Goal: Task Accomplishment & Management: Complete application form

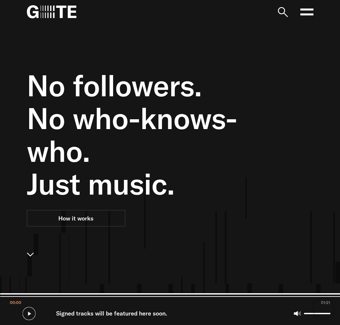
click at [305, 11] on icon at bounding box center [306, 11] width 13 height 13
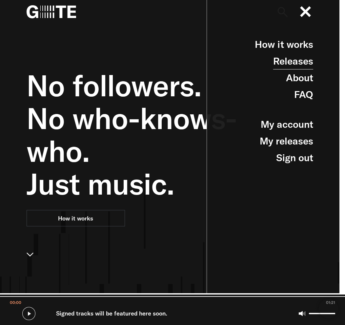
click at [296, 64] on link "Releases" at bounding box center [293, 61] width 40 height 17
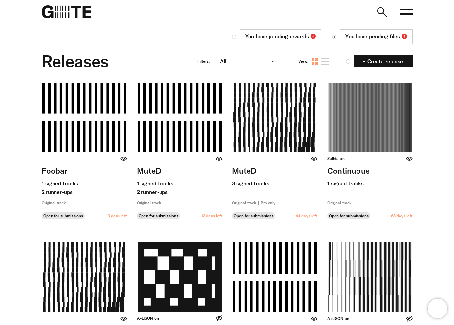
click at [340, 15] on nav "Open main menu FAQ" at bounding box center [227, 12] width 420 height 24
click at [340, 14] on rect at bounding box center [405, 14] width 13 height 2
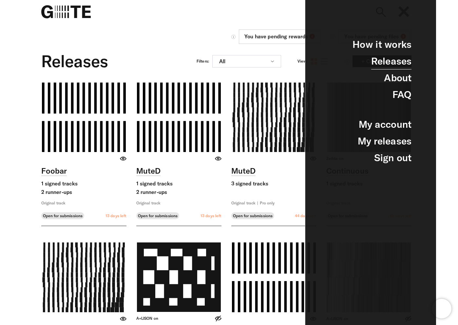
click at [340, 65] on link "Releases" at bounding box center [392, 61] width 40 height 17
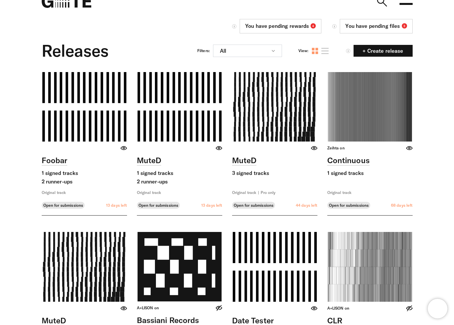
scroll to position [16, 0]
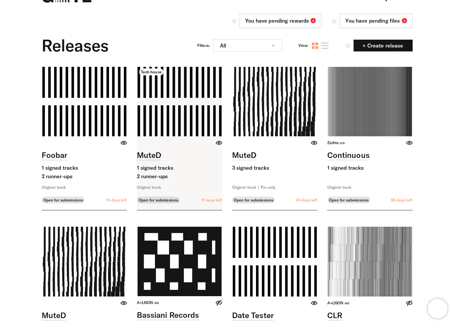
click at [213, 169] on link at bounding box center [179, 138] width 85 height 143
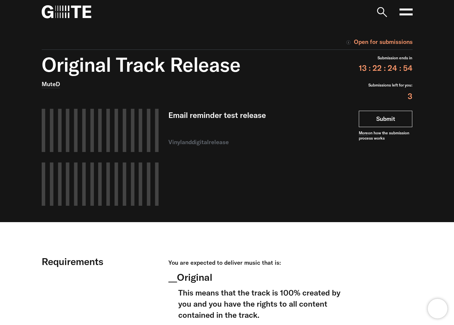
click at [384, 120] on link "Submit" at bounding box center [384, 119] width 53 height 16
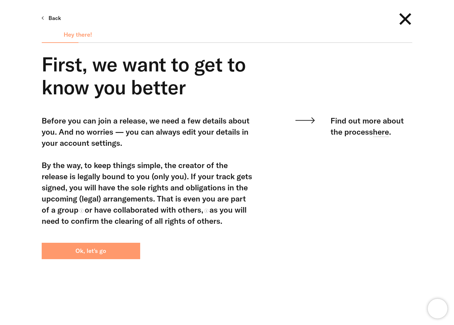
click at [112, 248] on button "Ok, let's go" at bounding box center [91, 251] width 98 height 16
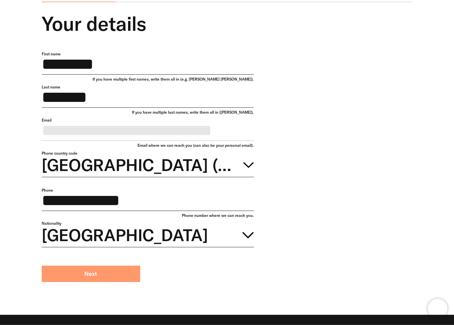
scroll to position [81, 0]
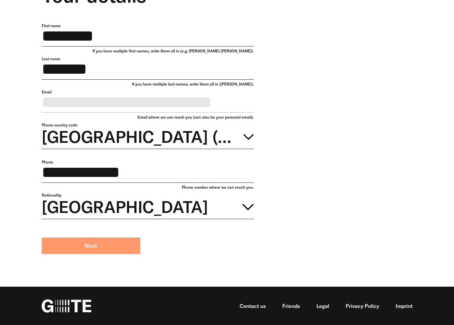
click at [99, 243] on button "Next" at bounding box center [91, 246] width 98 height 16
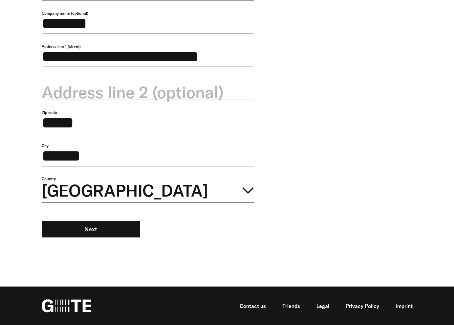
scroll to position [168, 0]
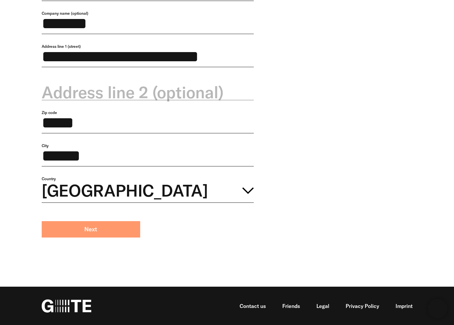
click at [118, 234] on button "Next" at bounding box center [91, 229] width 98 height 16
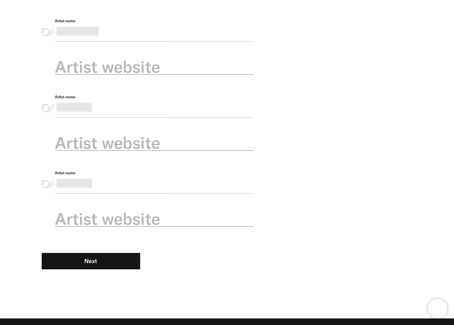
scroll to position [232, 0]
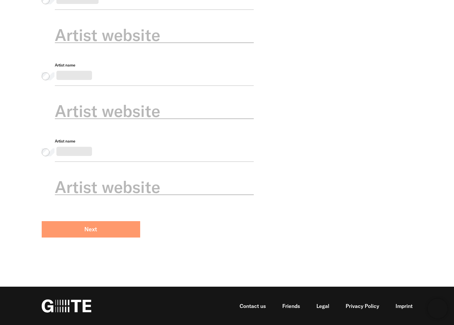
click at [108, 233] on button "Next" at bounding box center [91, 229] width 98 height 16
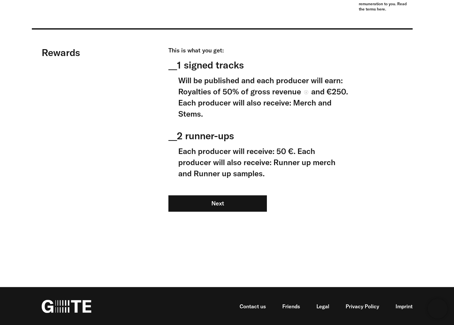
scroll to position [601, 0]
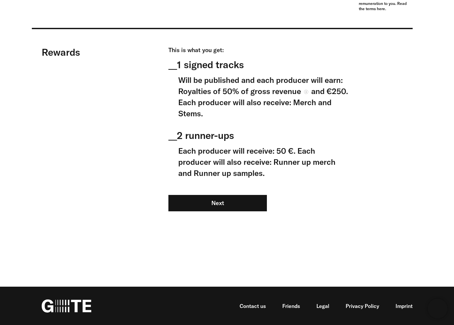
click at [214, 212] on div "This is what you get: __ 1 signed tracks Will be published and each producer wi…" at bounding box center [258, 137] width 180 height 182
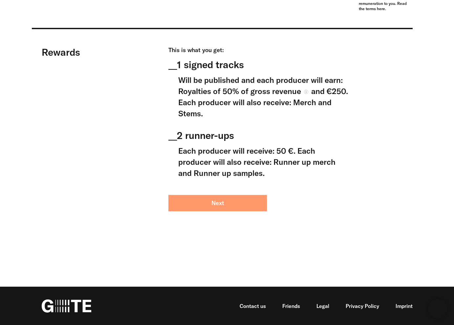
click at [220, 202] on button "Next" at bounding box center [217, 203] width 98 height 16
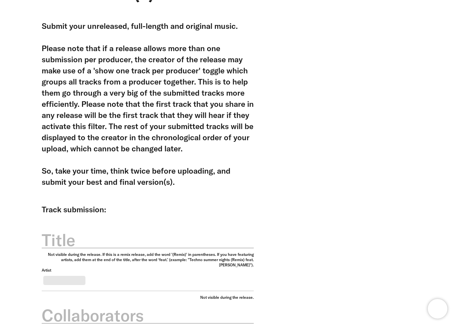
scroll to position [126, 0]
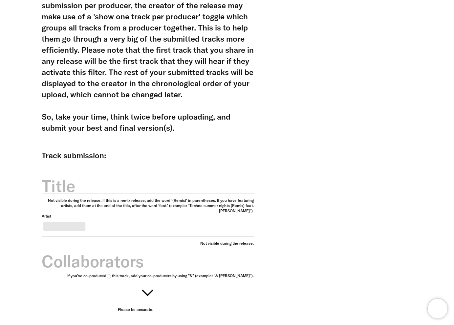
click at [94, 179] on label "Title" at bounding box center [148, 186] width 212 height 23
click at [94, 179] on input "Title" at bounding box center [148, 182] width 212 height 23
type input "******"
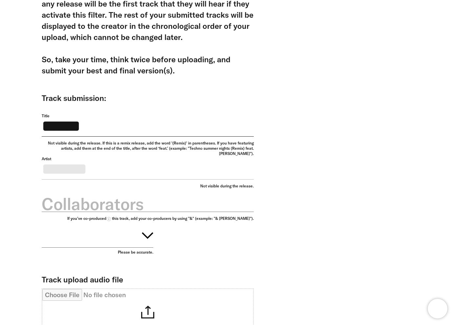
scroll to position [184, 0]
click at [95, 207] on label "Collaborators" at bounding box center [148, 204] width 212 height 23
click at [95, 207] on input "Collaborators" at bounding box center [148, 200] width 212 height 23
click at [92, 248] on button "button" at bounding box center [98, 234] width 112 height 27
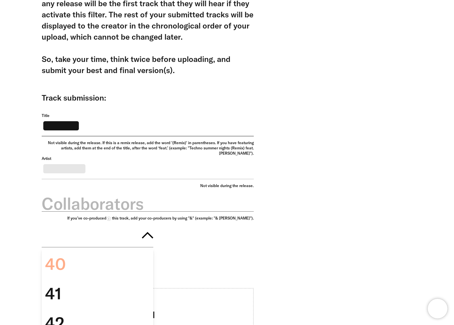
click at [91, 269] on div "40" at bounding box center [98, 265] width 112 height 30
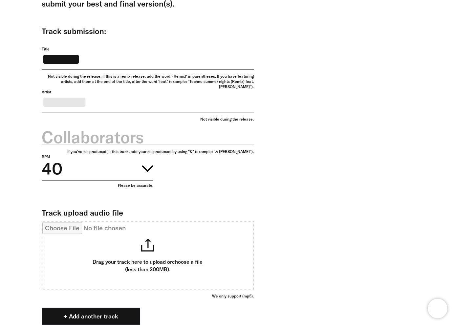
scroll to position [310, 0]
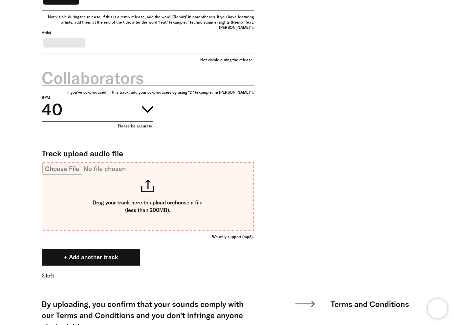
click at [195, 207] on input "Track upload audio file" at bounding box center [147, 197] width 211 height 68
type input "**********"
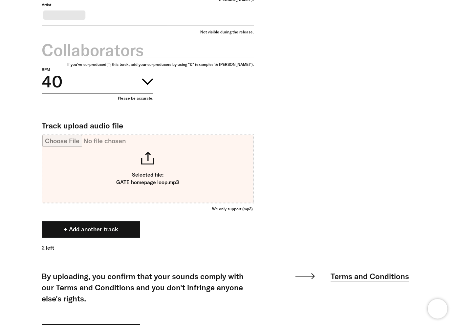
scroll to position [367, 0]
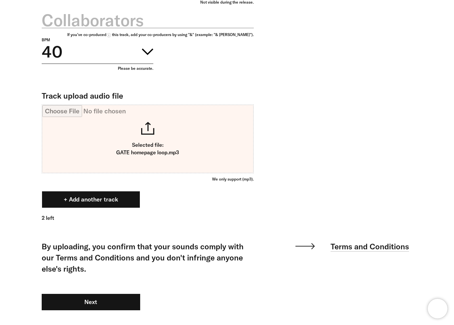
click at [106, 205] on button "+ Add another track" at bounding box center [91, 199] width 98 height 17
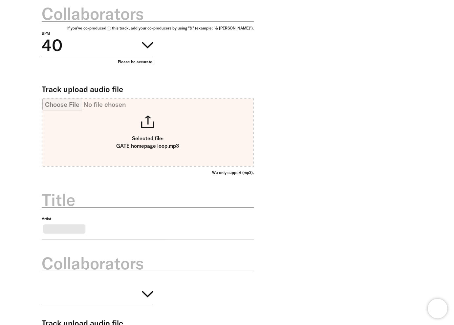
scroll to position [383, 0]
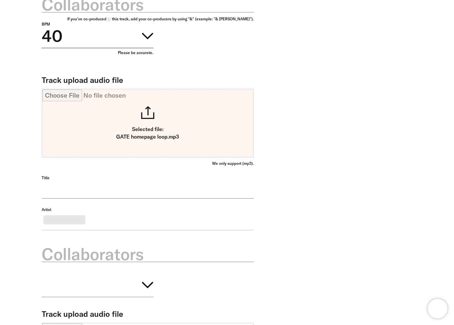
click at [107, 185] on input "Title" at bounding box center [148, 186] width 212 height 23
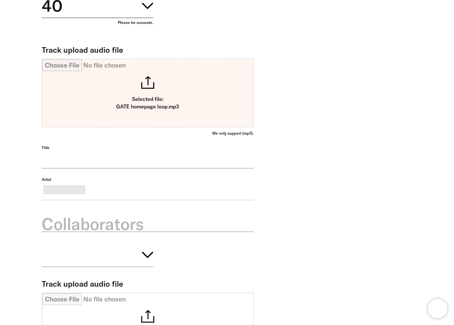
scroll to position [441, 0]
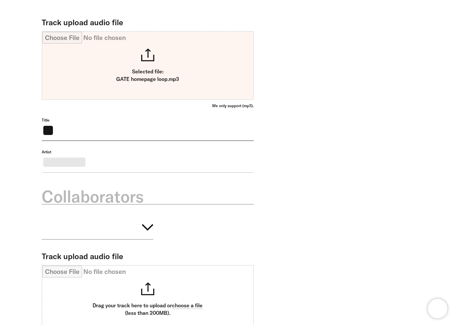
type input "*"
type input "******"
click at [90, 240] on button "button" at bounding box center [98, 226] width 112 height 27
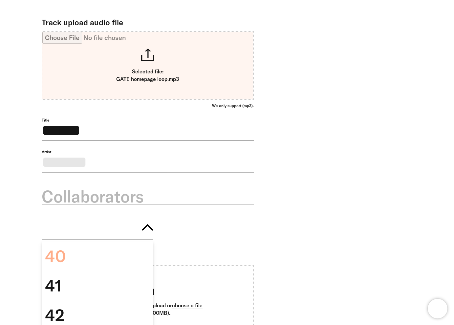
click at [82, 271] on div "40" at bounding box center [98, 257] width 112 height 30
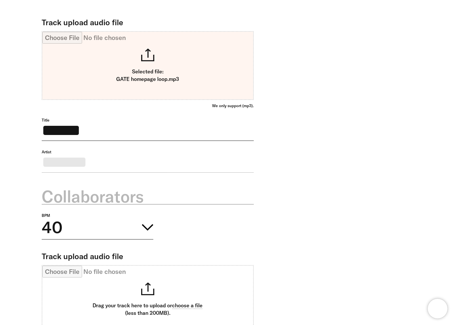
scroll to position [561, 0]
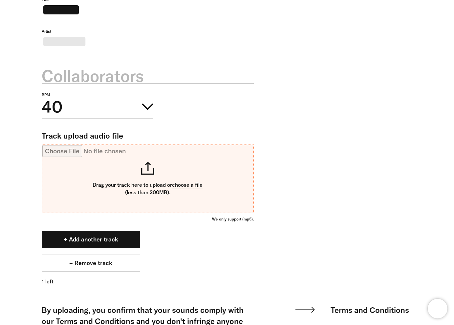
click at [156, 184] on input "Track upload audio file" at bounding box center [147, 179] width 211 height 68
type input "**********"
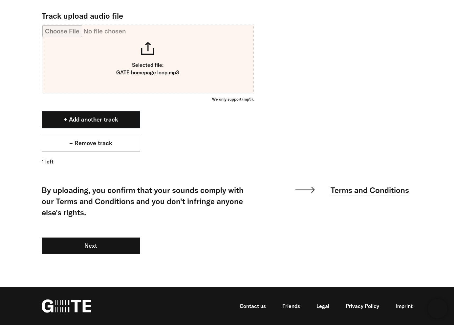
scroll to position [699, 0]
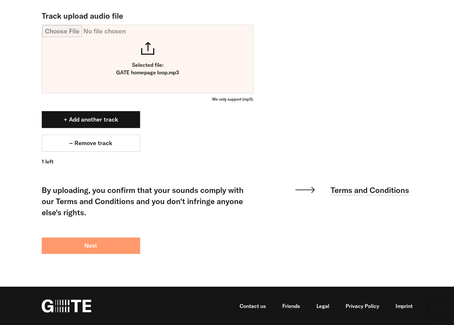
click at [112, 248] on button "Next" at bounding box center [91, 246] width 98 height 16
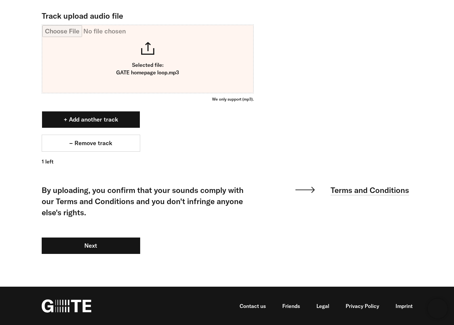
click at [98, 119] on button "+ Add another track" at bounding box center [91, 119] width 98 height 17
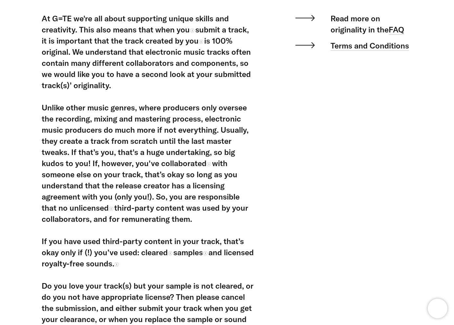
scroll to position [310, 0]
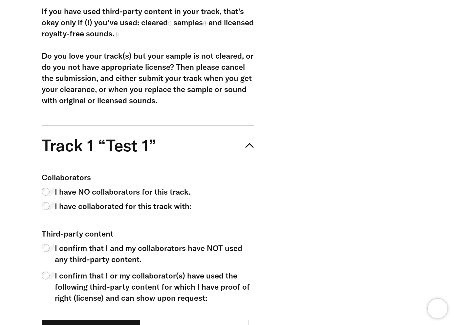
click at [71, 193] on span "I have NO collaborators for this track." at bounding box center [122, 191] width 135 height 11
click at [80, 254] on span "I confirm that I and my collaborators have NOT used any third-party content." at bounding box center [154, 254] width 199 height 22
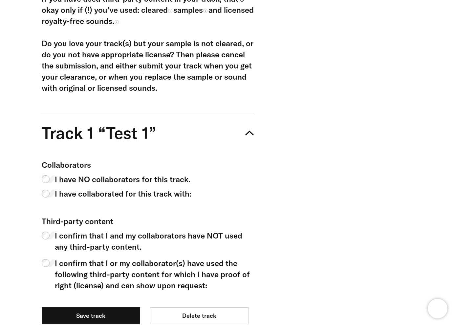
scroll to position [367, 0]
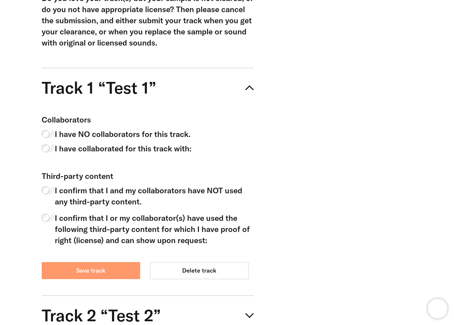
click at [107, 274] on button "Save track" at bounding box center [91, 270] width 98 height 17
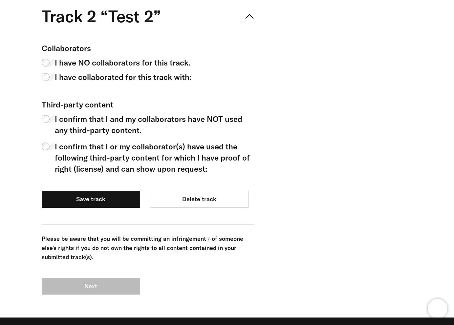
scroll to position [480, 0]
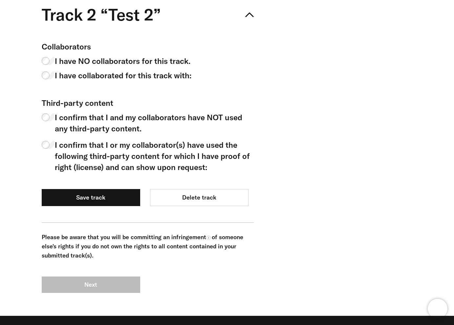
click at [99, 57] on span "I have NO collaborators for this track." at bounding box center [122, 60] width 135 height 11
click at [91, 119] on span "I confirm that I and my collaborators have NOT used any third-party content." at bounding box center [154, 123] width 199 height 22
click at [96, 209] on details "Track 2 “Test 2” Collaborators I have NO collaborators for this track. I have c…" at bounding box center [148, 109] width 212 height 228
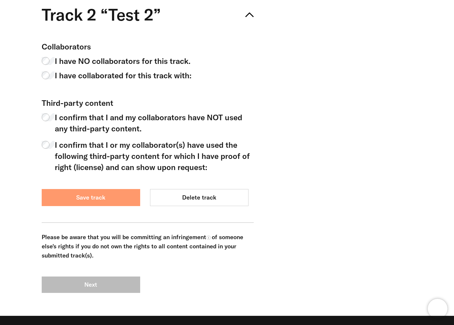
click at [101, 202] on button "Save track" at bounding box center [91, 197] width 98 height 17
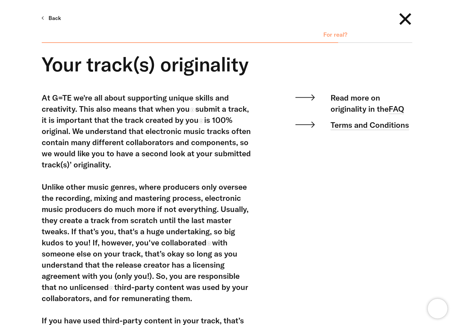
scroll to position [321, 0]
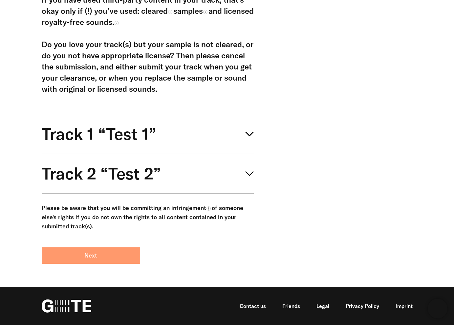
click at [107, 262] on button "Next" at bounding box center [91, 256] width 98 height 16
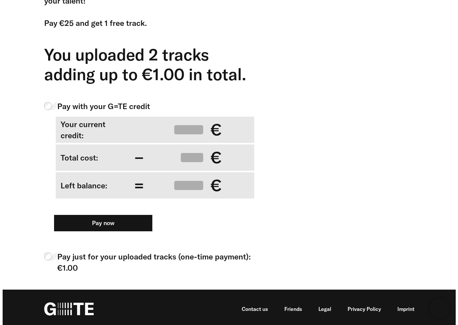
scroll to position [178, 0]
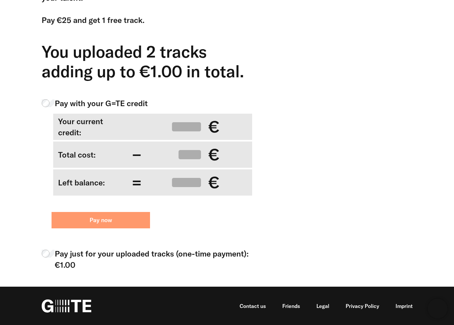
click at [113, 220] on button "Pay now" at bounding box center [100, 220] width 98 height 16
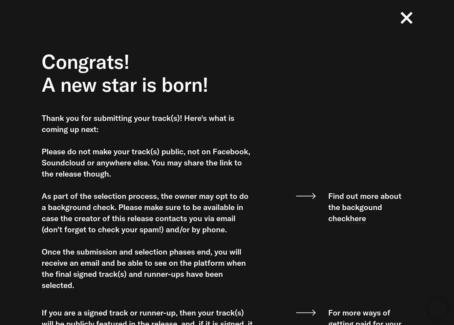
click at [409, 21] on icon at bounding box center [406, 18] width 12 height 12
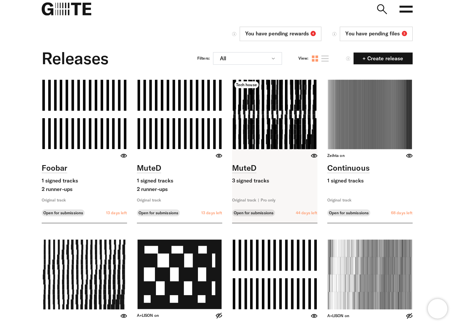
scroll to position [5, 0]
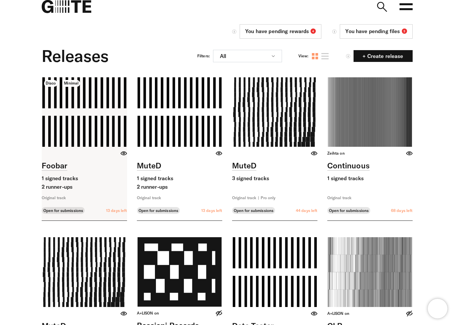
click at [94, 160] on link at bounding box center [84, 148] width 85 height 143
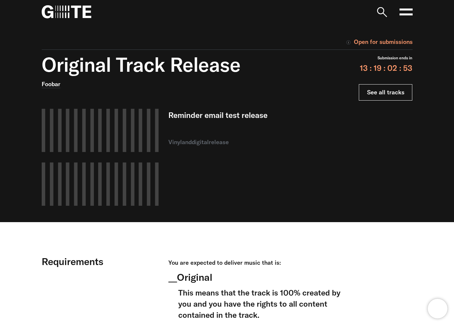
click at [376, 89] on link "See all tracks" at bounding box center [384, 92] width 53 height 16
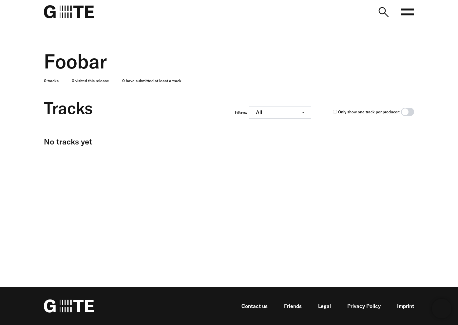
click at [230, 62] on div "Foobar" at bounding box center [229, 61] width 371 height 23
click at [200, 71] on div "Foobar" at bounding box center [229, 61] width 371 height 23
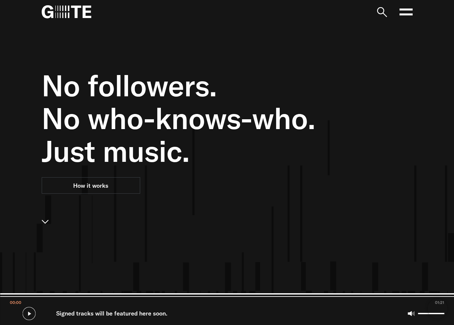
click at [406, 10] on rect at bounding box center [405, 10] width 13 height 2
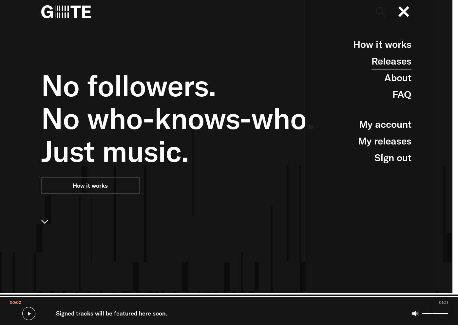
click at [397, 62] on link "Releases" at bounding box center [392, 61] width 40 height 17
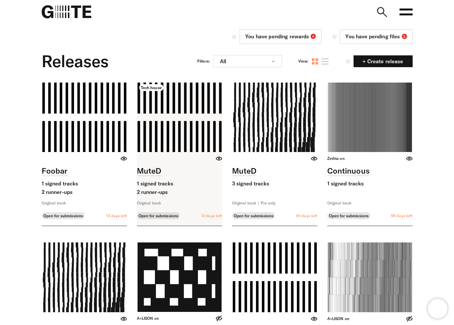
click at [195, 163] on link at bounding box center [179, 154] width 85 height 143
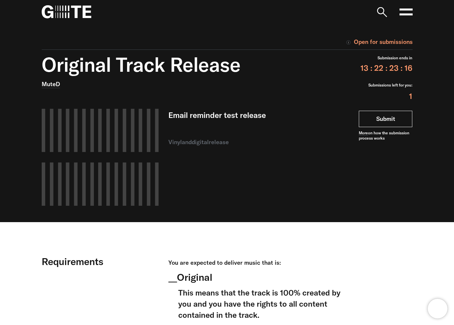
click at [386, 120] on link "Submit" at bounding box center [384, 119] width 53 height 16
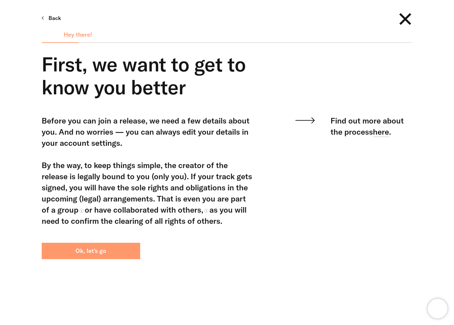
click at [94, 252] on button "Ok, let's go" at bounding box center [91, 251] width 98 height 16
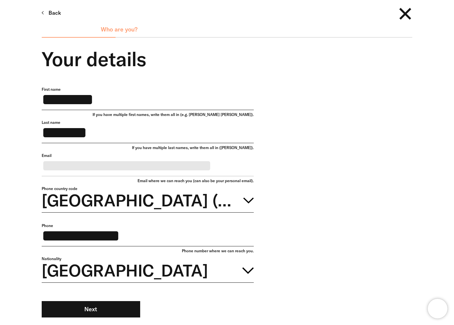
scroll to position [81, 0]
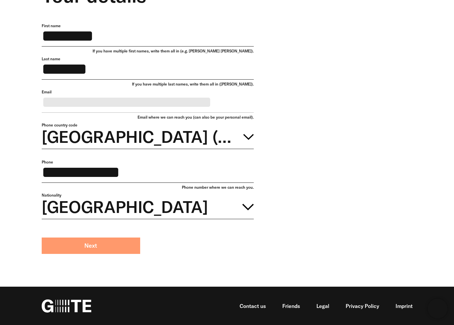
click at [101, 248] on button "Next" at bounding box center [91, 246] width 98 height 16
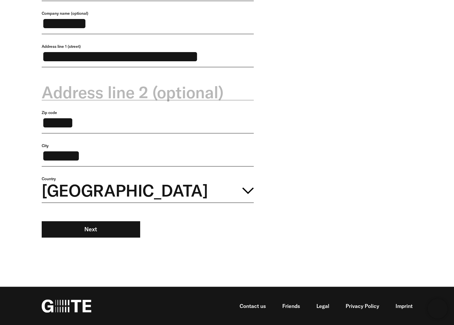
scroll to position [168, 0]
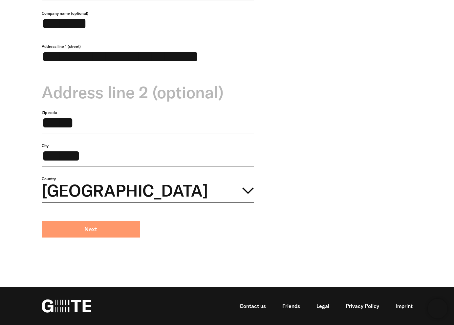
click at [101, 227] on button "Next" at bounding box center [91, 229] width 98 height 16
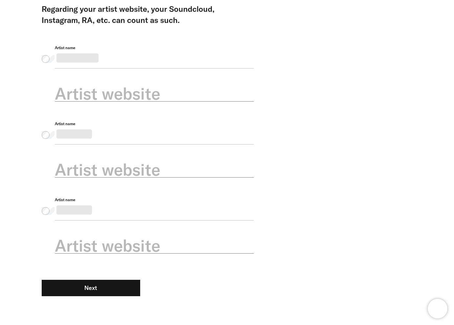
scroll to position [232, 0]
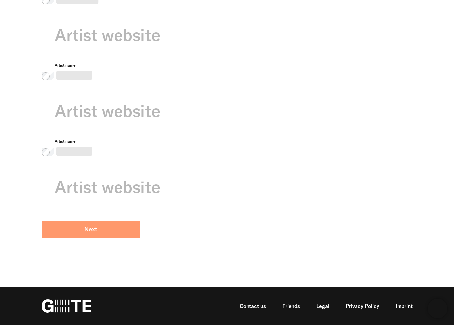
click at [89, 228] on button "Next" at bounding box center [91, 229] width 98 height 16
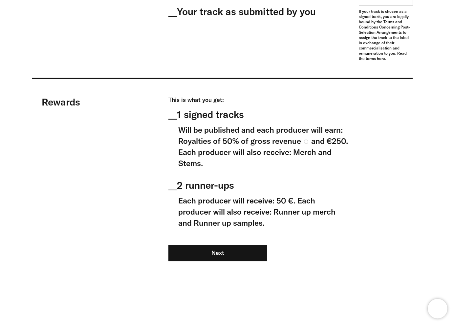
scroll to position [601, 0]
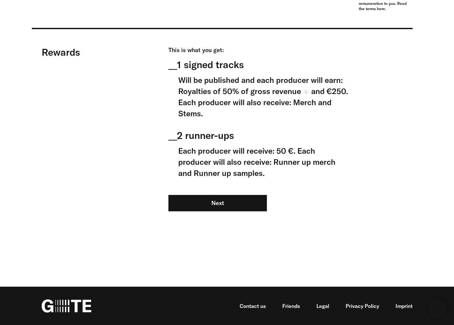
click at [221, 191] on div "This is what you get: __ 1 signed tracks Will be published and each producer wi…" at bounding box center [258, 137] width 180 height 182
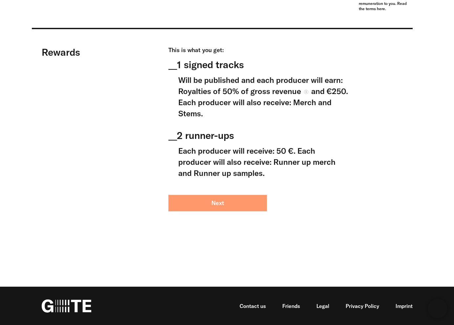
drag, startPoint x: 222, startPoint y: 207, endPoint x: 219, endPoint y: 207, distance: 3.6
click at [222, 207] on button "Next" at bounding box center [217, 203] width 98 height 16
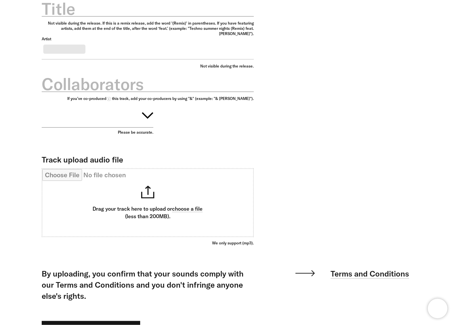
scroll to position [294, 0]
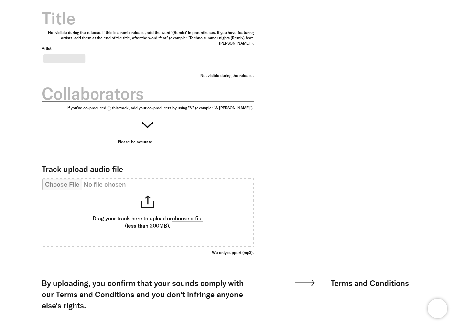
click at [83, 25] on label "Title" at bounding box center [148, 18] width 212 height 23
click at [83, 25] on input "Title" at bounding box center [148, 14] width 212 height 23
type input "*******"
click at [105, 137] on button "button" at bounding box center [98, 124] width 112 height 27
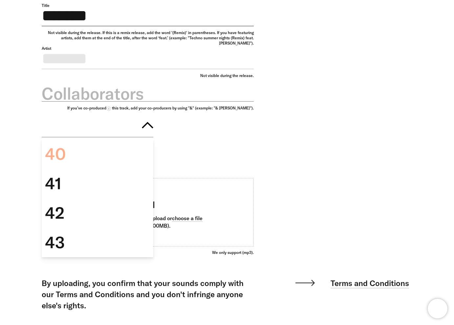
click at [100, 157] on div "40" at bounding box center [98, 154] width 112 height 30
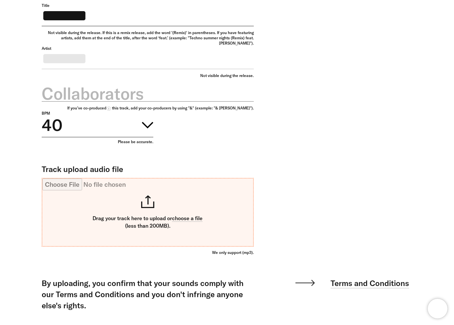
click at [187, 235] on input "Track upload audio file" at bounding box center [147, 213] width 211 height 68
type input "**********"
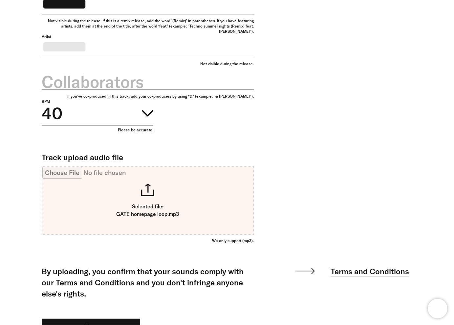
scroll to position [396, 0]
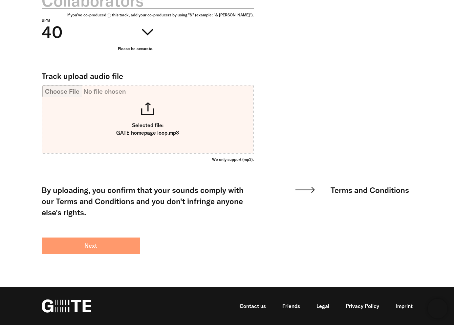
click at [99, 252] on button "Next" at bounding box center [91, 246] width 98 height 16
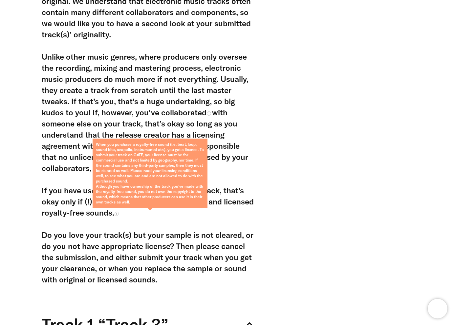
scroll to position [215, 0]
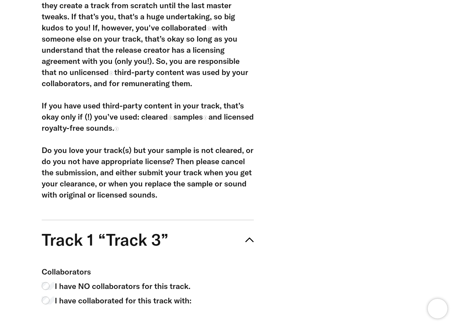
click at [98, 281] on span "I have NO collaborators for this track." at bounding box center [122, 286] width 135 height 11
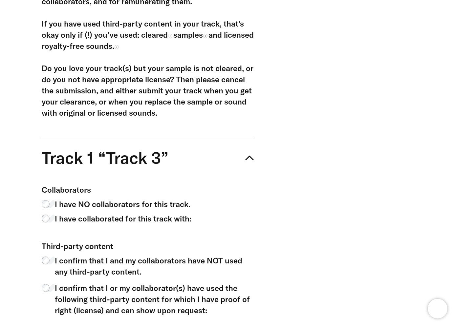
scroll to position [315, 0]
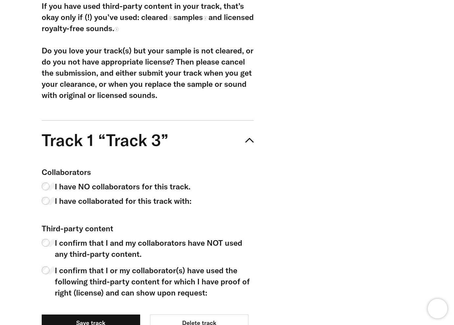
click at [110, 243] on span "I confirm that I and my collaborators have NOT used any third-party content." at bounding box center [154, 248] width 199 height 22
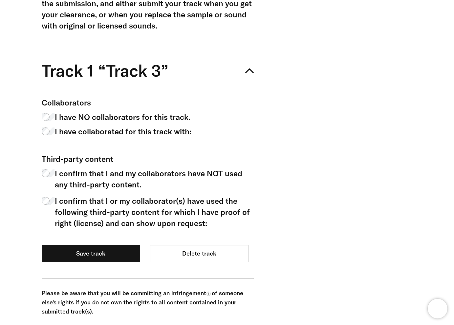
scroll to position [425, 0]
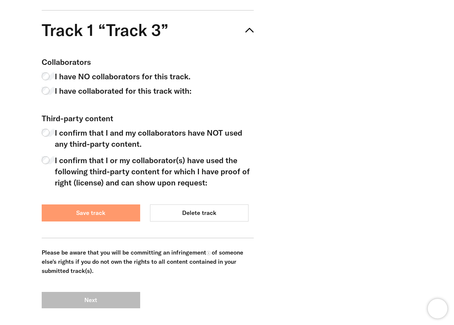
click at [103, 208] on button "Save track" at bounding box center [91, 213] width 98 height 17
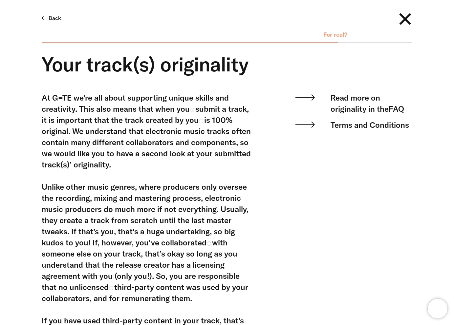
scroll to position [281, 0]
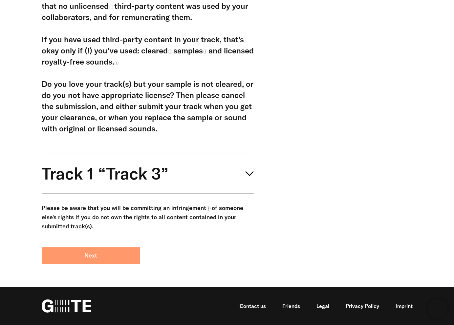
click at [116, 255] on button "Next" at bounding box center [91, 256] width 98 height 16
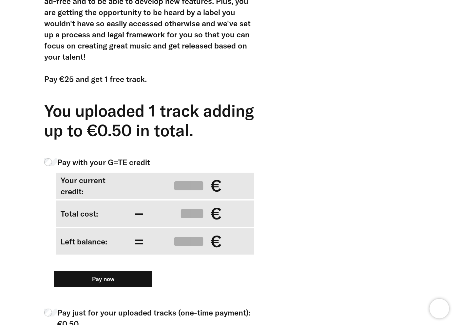
scroll to position [121, 0]
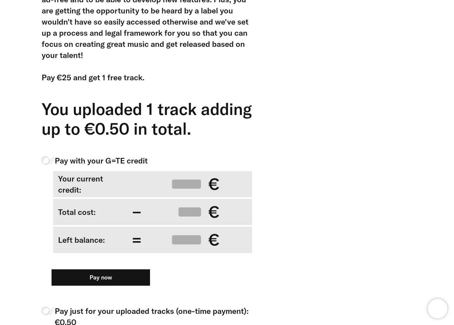
click at [110, 286] on form "Pay with your G=TE credit Your current credit: ***** € Total cost: − **** € Lef…" at bounding box center [148, 228] width 212 height 147
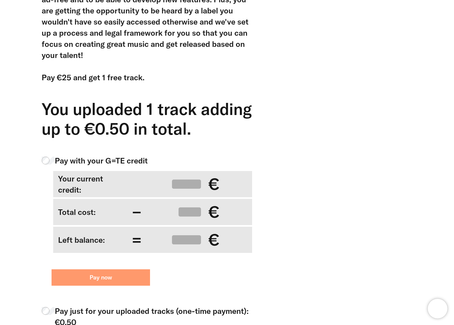
click at [117, 275] on button "Pay now" at bounding box center [100, 278] width 98 height 16
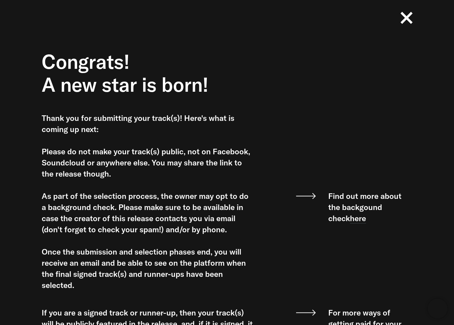
click at [404, 20] on icon at bounding box center [406, 18] width 12 height 12
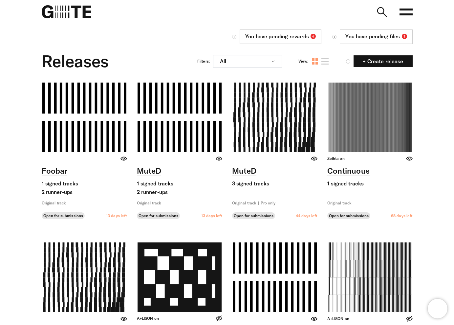
click at [411, 11] on icon at bounding box center [405, 11] width 13 height 13
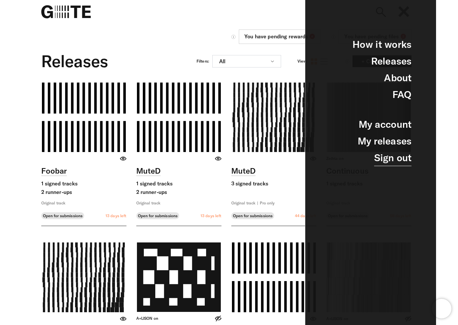
click at [395, 161] on link "Sign out" at bounding box center [393, 158] width 37 height 17
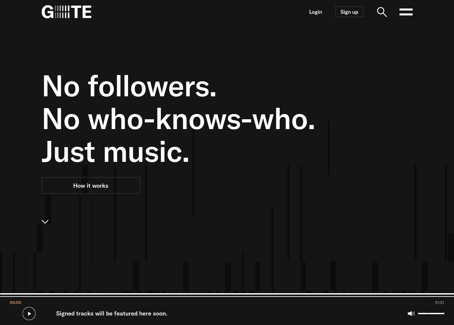
click at [317, 16] on nav "Login Sign up Open main menu" at bounding box center [227, 12] width 420 height 24
click at [319, 10] on link "Login" at bounding box center [315, 12] width 13 height 6
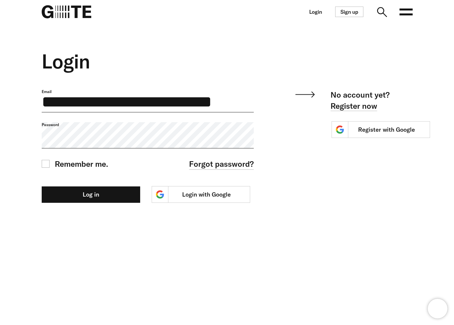
drag, startPoint x: 91, startPoint y: 100, endPoint x: 96, endPoint y: 100, distance: 4.9
click at [97, 100] on input "**********" at bounding box center [148, 100] width 212 height 23
type input "**********"
click at [109, 187] on form "**********" at bounding box center [148, 146] width 212 height 114
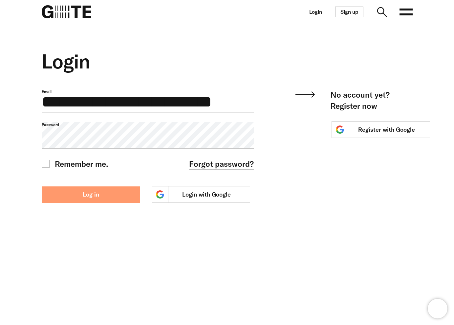
click at [109, 196] on button "Log in" at bounding box center [91, 195] width 98 height 16
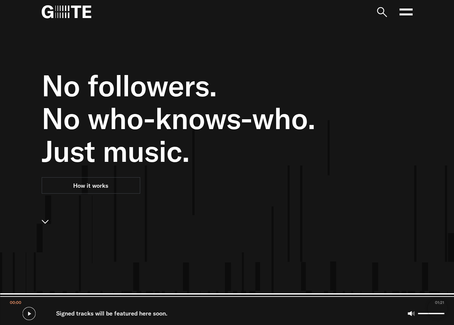
drag, startPoint x: 405, startPoint y: 21, endPoint x: 407, endPoint y: 13, distance: 8.0
click at [405, 21] on nav "Open main menu FAQ" at bounding box center [227, 12] width 420 height 24
click at [407, 13] on icon at bounding box center [405, 11] width 13 height 13
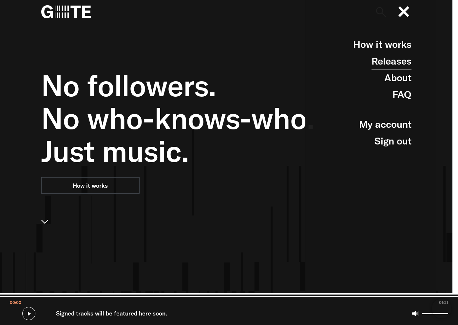
click at [402, 64] on link "Releases" at bounding box center [392, 61] width 40 height 17
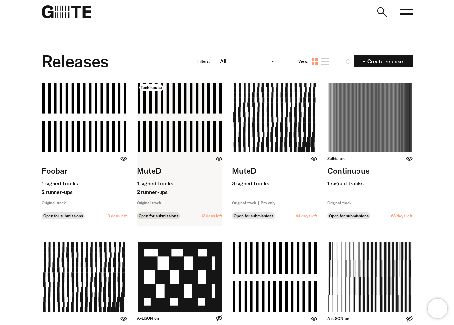
click at [216, 177] on link at bounding box center [179, 154] width 85 height 143
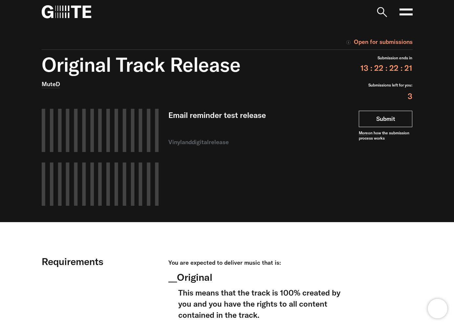
click at [364, 126] on link "Submit" at bounding box center [384, 119] width 53 height 16
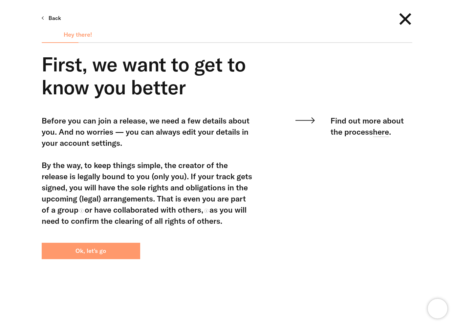
click at [96, 253] on button "Ok, let's go" at bounding box center [91, 251] width 98 height 16
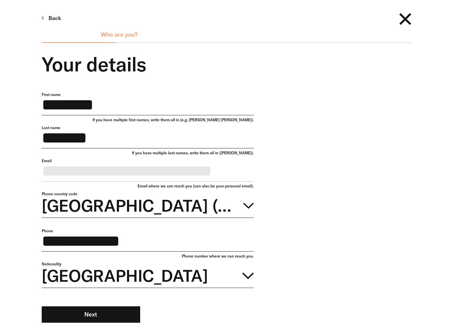
scroll to position [81, 0]
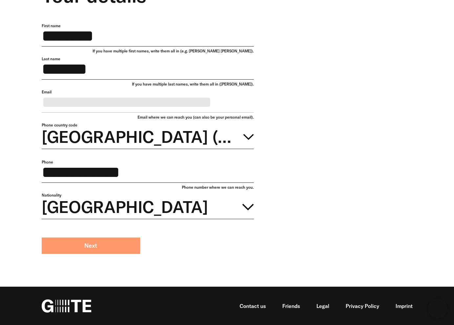
click at [127, 242] on button "Next" at bounding box center [91, 246] width 98 height 16
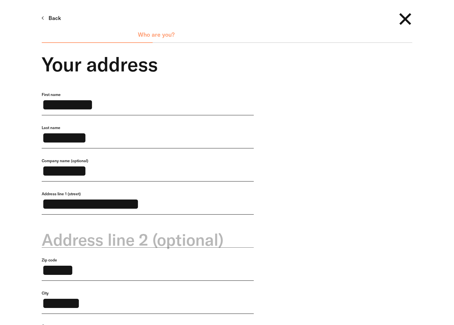
scroll to position [168, 0]
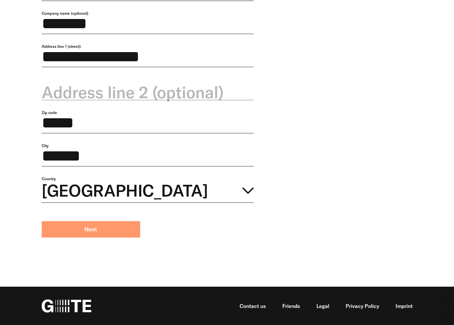
click at [100, 232] on button "Next" at bounding box center [91, 229] width 98 height 16
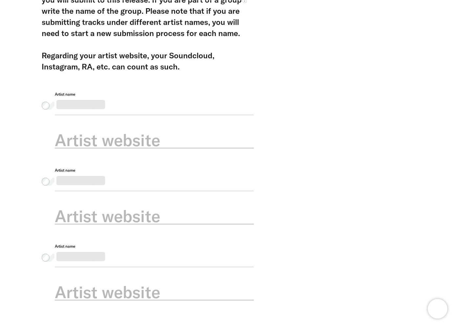
scroll to position [232, 0]
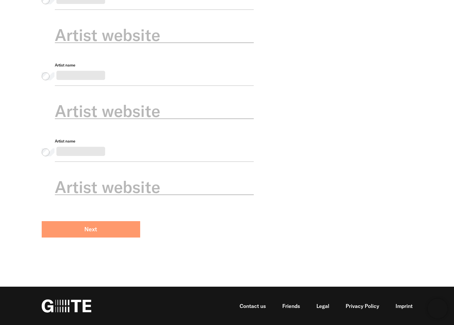
click at [95, 226] on button "Next" at bounding box center [91, 229] width 98 height 16
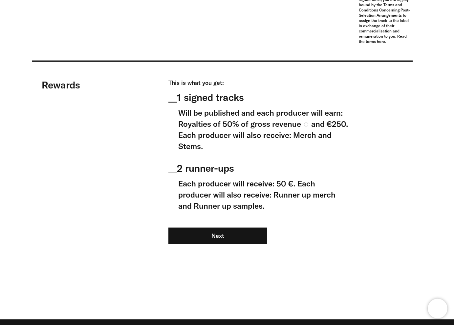
scroll to position [601, 0]
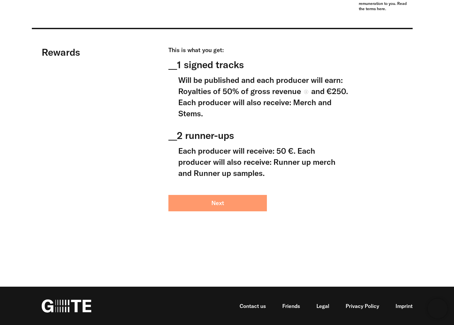
click at [215, 197] on button "Next" at bounding box center [217, 203] width 98 height 16
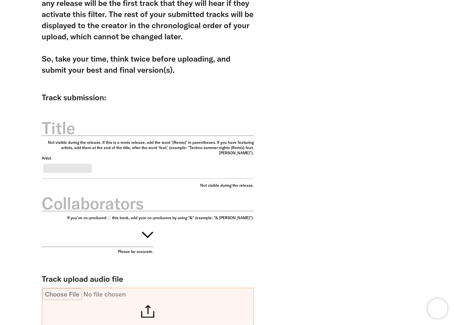
scroll to position [100, 0]
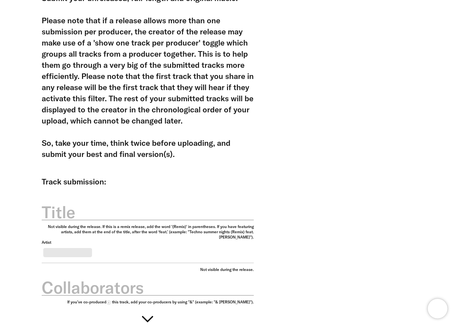
click at [107, 222] on label "Title" at bounding box center [148, 212] width 212 height 23
click at [107, 220] on input "Title" at bounding box center [148, 208] width 212 height 23
type input "*******"
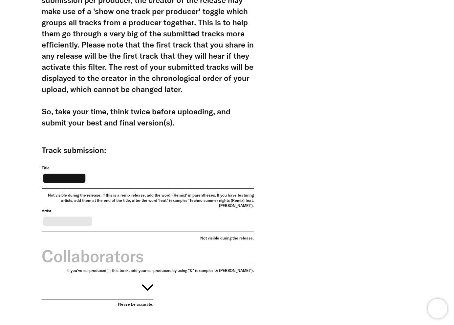
scroll to position [226, 0]
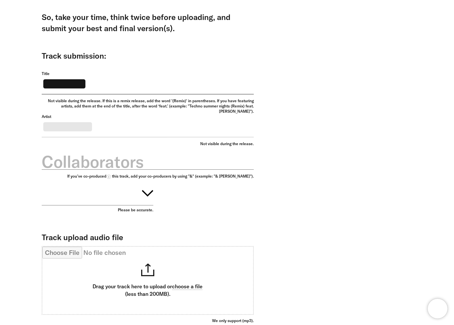
click at [128, 201] on button "button" at bounding box center [98, 192] width 112 height 27
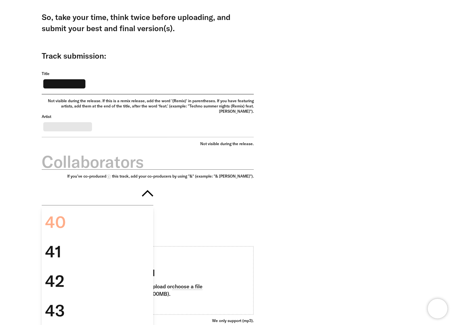
click at [95, 234] on div "40" at bounding box center [98, 223] width 112 height 30
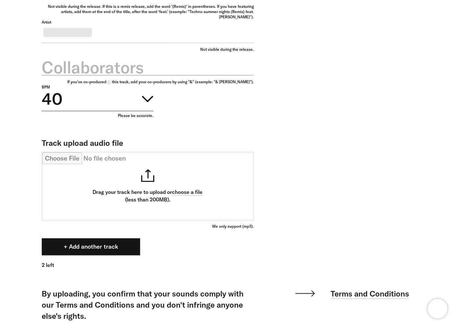
scroll to position [357, 0]
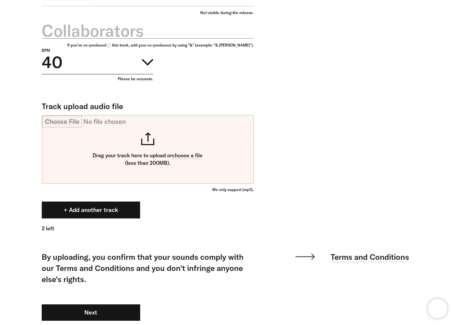
click at [159, 160] on input "Track upload audio file" at bounding box center [147, 150] width 211 height 68
type input "**********"
click at [73, 219] on button "+ Add another track" at bounding box center [91, 210] width 98 height 17
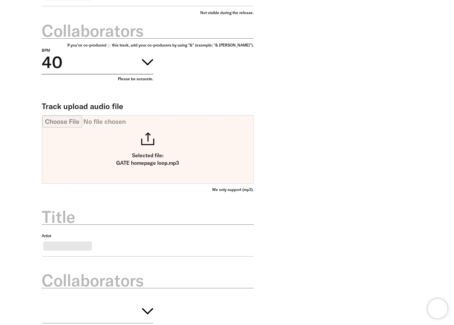
click at [81, 229] on label "Title" at bounding box center [148, 217] width 212 height 23
click at [81, 225] on input "Title" at bounding box center [148, 213] width 212 height 23
type input "*******"
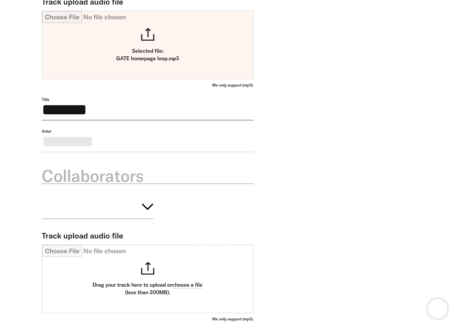
scroll to position [462, 0]
click at [113, 187] on label "Collaborators" at bounding box center [148, 175] width 212 height 23
click at [113, 184] on input "Collaborators" at bounding box center [148, 171] width 212 height 23
click at [135, 219] on button "button" at bounding box center [98, 205] width 112 height 27
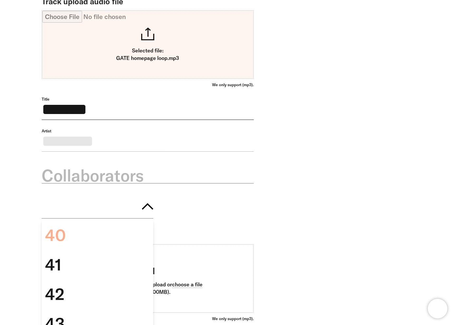
click at [122, 249] on div "40" at bounding box center [98, 236] width 112 height 30
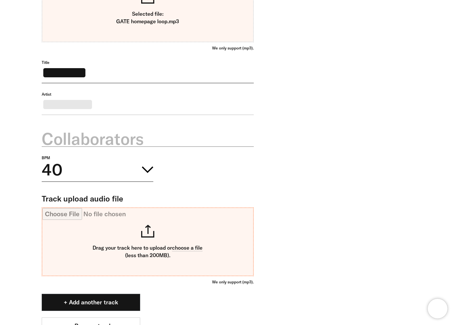
scroll to position [504, 0]
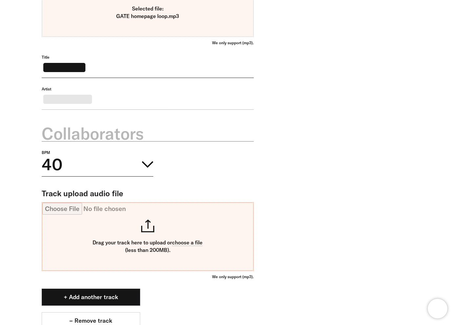
click at [178, 271] on input "Track upload audio file" at bounding box center [147, 237] width 211 height 68
type input "**********"
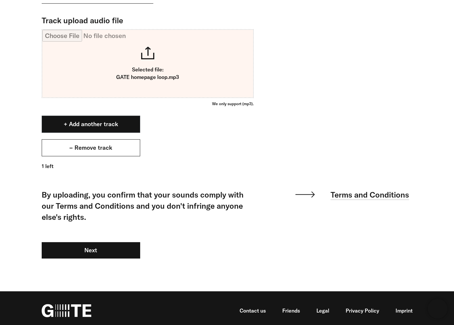
scroll to position [693, 0]
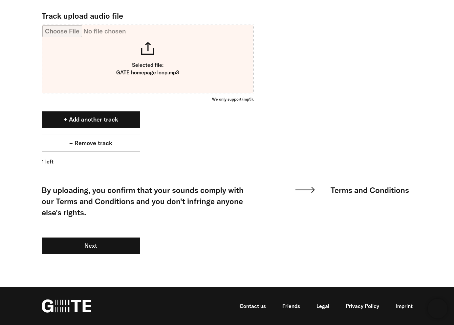
click at [102, 127] on button "+ Add another track" at bounding box center [91, 119] width 98 height 17
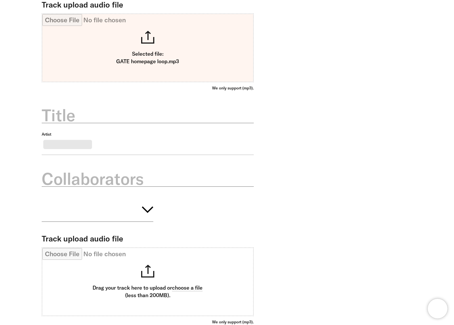
click at [129, 127] on label "Title" at bounding box center [148, 115] width 212 height 23
click at [129, 123] on input "Title" at bounding box center [148, 111] width 212 height 23
type input "*******"
click at [142, 213] on icon "button" at bounding box center [147, 210] width 11 height 7
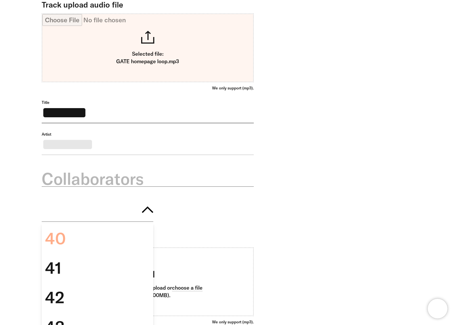
click at [132, 254] on div "40" at bounding box center [98, 239] width 112 height 30
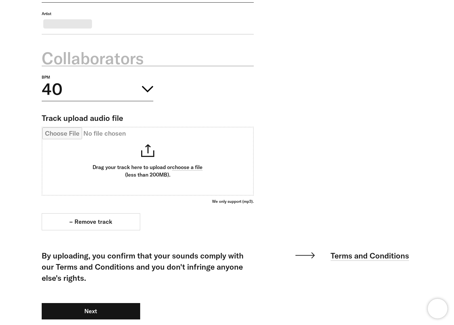
scroll to position [905, 0]
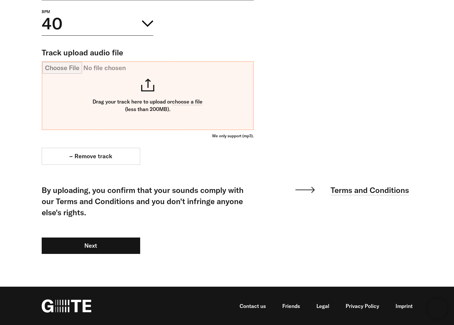
click at [159, 90] on input "Track upload audio file" at bounding box center [147, 96] width 211 height 68
type input "**********"
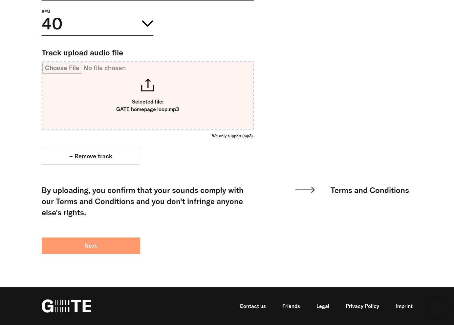
click at [109, 247] on button "Next" at bounding box center [91, 246] width 98 height 16
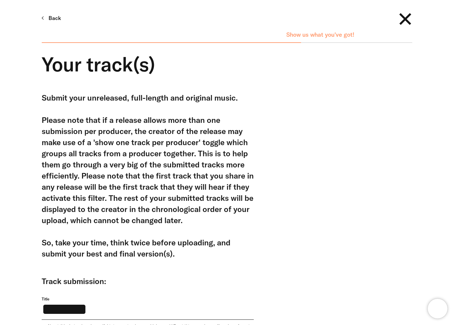
scroll to position [149, 0]
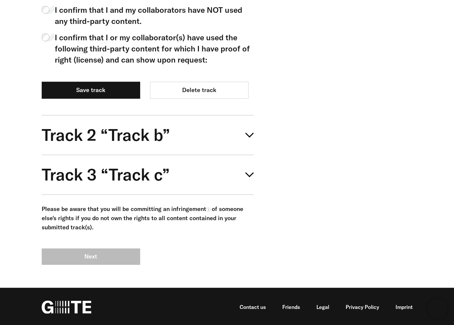
scroll to position [402, 0]
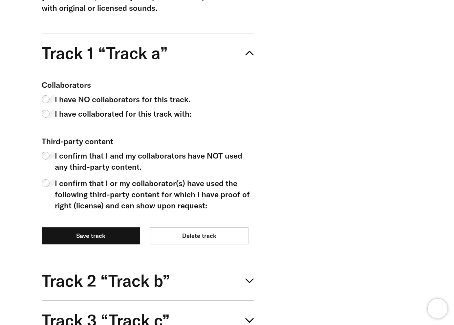
click at [91, 103] on span "I have NO collaborators for this track." at bounding box center [122, 99] width 135 height 11
click at [91, 166] on span "I confirm that I and my collaborators have NOT used any third-party content." at bounding box center [154, 161] width 199 height 22
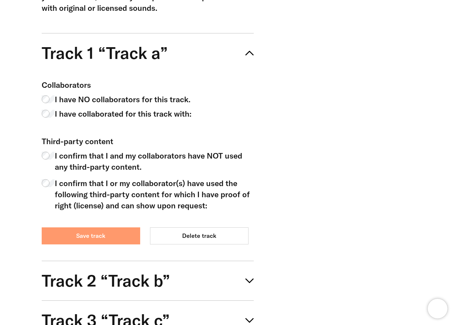
click at [110, 234] on button "Save track" at bounding box center [91, 236] width 98 height 17
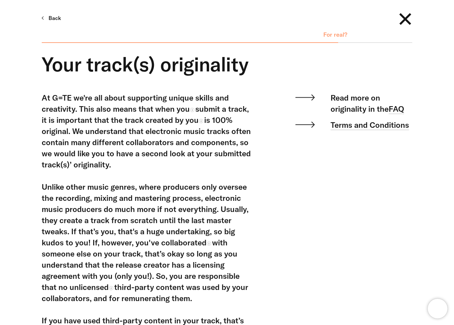
scroll to position [475, 0]
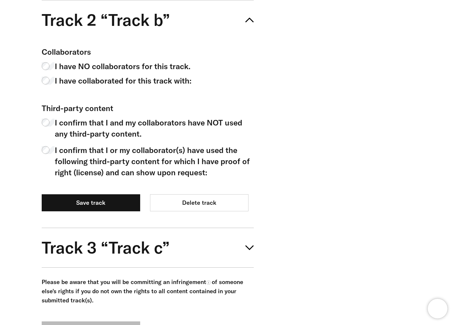
click at [96, 67] on span "I have NO collaborators for this track." at bounding box center [122, 66] width 135 height 11
click at [89, 134] on span "I confirm that I and my collaborators have NOT used any third-party content." at bounding box center [154, 128] width 199 height 22
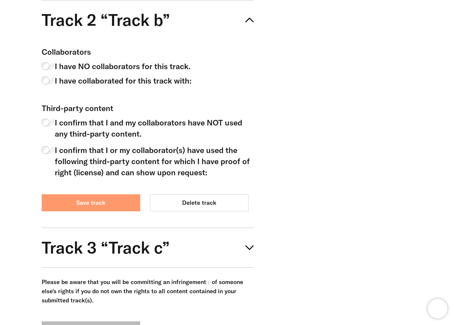
click at [109, 211] on button "Save track" at bounding box center [91, 202] width 98 height 17
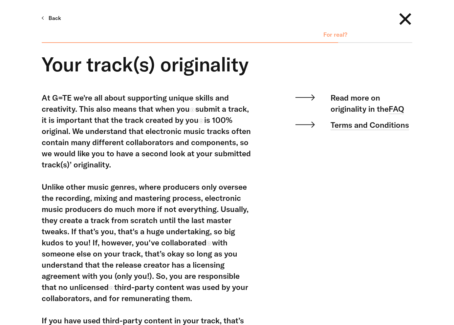
scroll to position [515, 0]
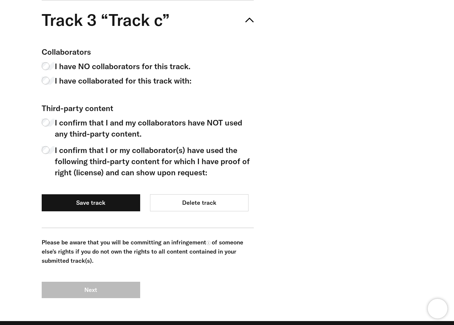
click at [95, 66] on span "I have NO collaborators for this track." at bounding box center [122, 66] width 135 height 11
click at [96, 129] on span "I confirm that I and my collaborators have NOT used any third-party content." at bounding box center [154, 128] width 199 height 22
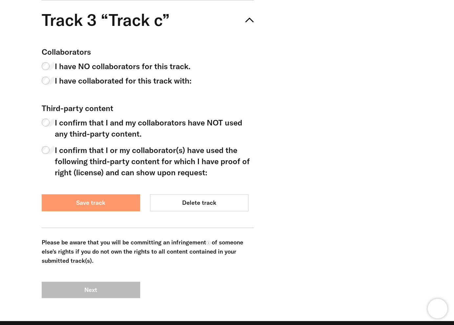
click at [106, 203] on button "Save track" at bounding box center [91, 202] width 98 height 17
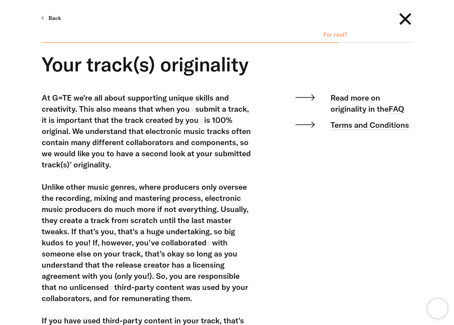
scroll to position [361, 0]
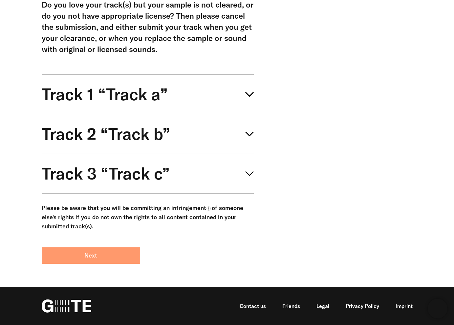
click at [117, 261] on button "Next" at bounding box center [91, 256] width 98 height 16
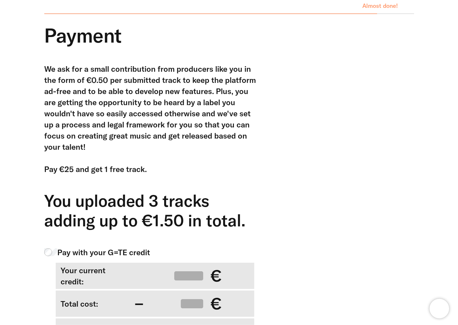
scroll to position [178, 0]
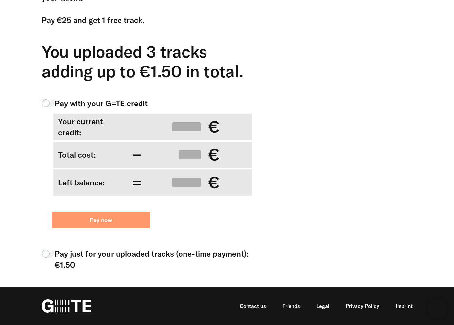
click at [114, 227] on button "Pay now" at bounding box center [100, 220] width 98 height 16
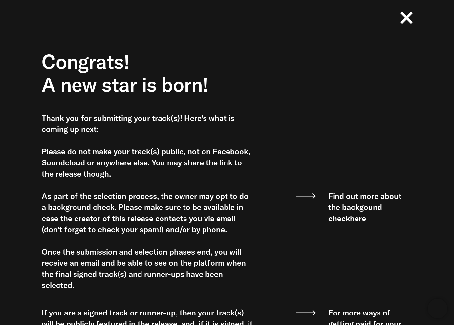
click at [410, 17] on icon at bounding box center [406, 18] width 12 height 12
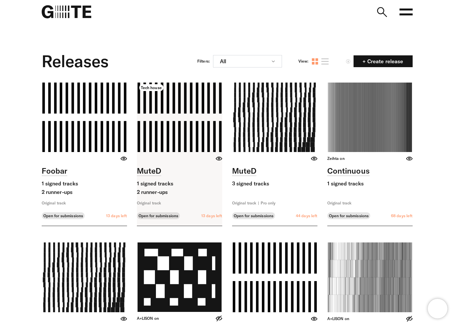
click at [193, 133] on link at bounding box center [179, 154] width 85 height 143
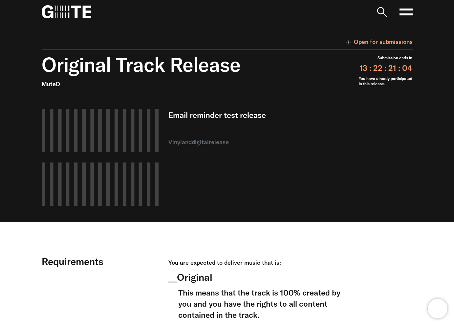
drag, startPoint x: 401, startPoint y: 72, endPoint x: 365, endPoint y: 47, distance: 44.0
click at [365, 47] on div "Open for submissions Original Track Release MuteD Email reminder test release v…" at bounding box center [227, 123] width 420 height 199
click at [378, 64] on div "13 : 22 : 21 : 04" at bounding box center [384, 68] width 53 height 10
click at [344, 155] on div "Email reminder test release vinyl and digital release" at bounding box center [258, 157] width 180 height 97
click at [362, 146] on div "Submission ends in 0 : 01 : 19 : 17 You have already participated in this relea…" at bounding box center [384, 137] width 53 height 169
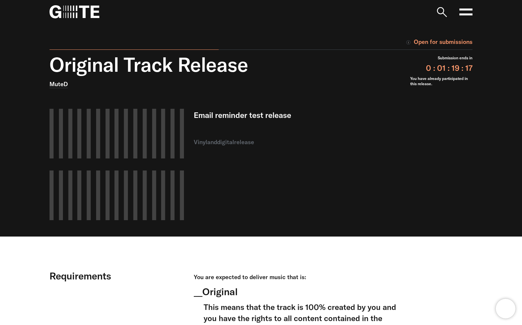
click at [180, 84] on div "MuteD" at bounding box center [207, 84] width 315 height 10
drag, startPoint x: 352, startPoint y: 207, endPoint x: 321, endPoint y: 173, distance: 46.0
click at [351, 206] on div "Email reminder test release vinyl and digital release" at bounding box center [297, 165] width 207 height 112
click at [329, 213] on div "Email reminder test release vinyl and digital release" at bounding box center [297, 165] width 207 height 112
